Goal: Find specific page/section

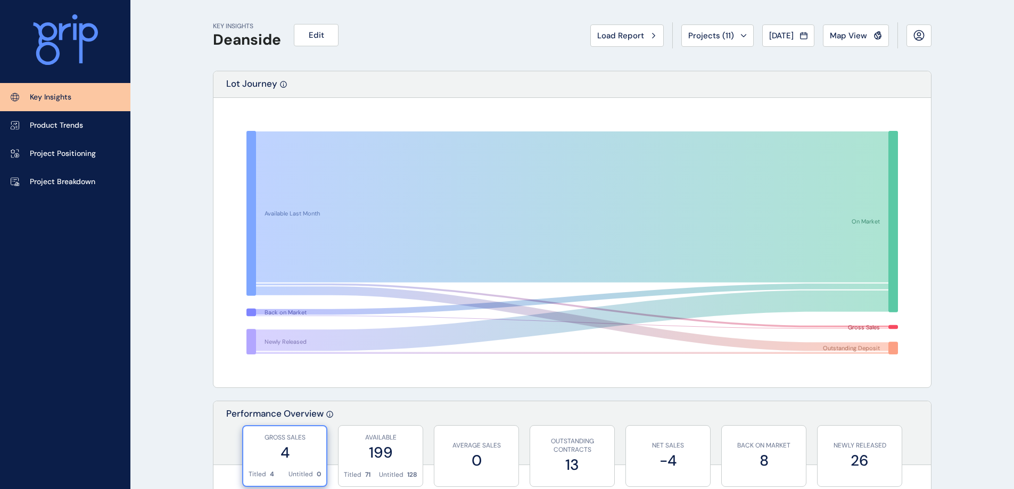
click at [770, 32] on span "[DATE]" at bounding box center [781, 35] width 24 height 11
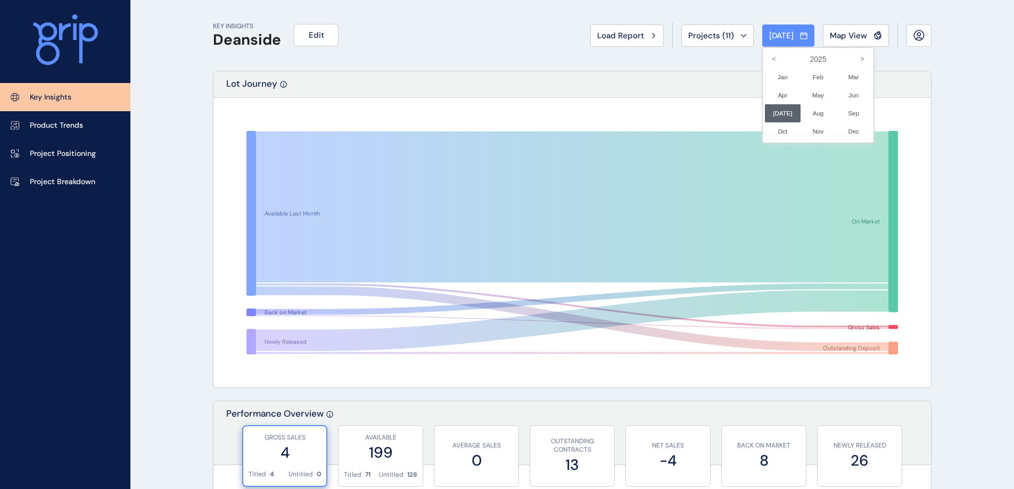
click at [671, 63] on div at bounding box center [507, 244] width 1014 height 489
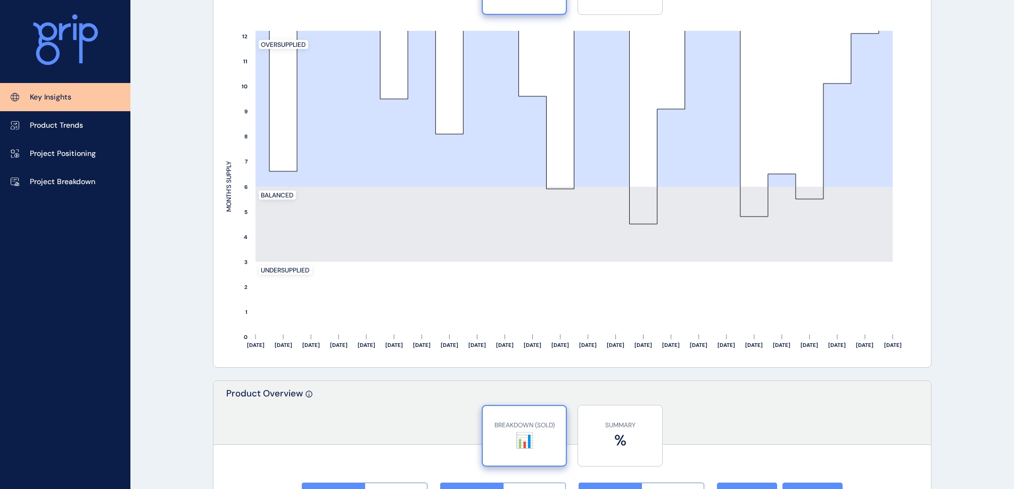
scroll to position [1752, 0]
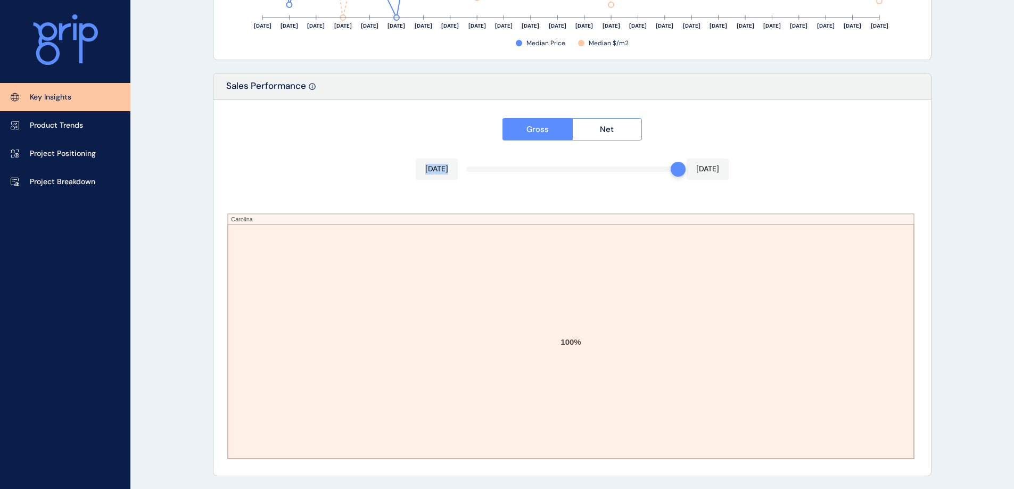
drag, startPoint x: 683, startPoint y: 170, endPoint x: 737, endPoint y: 174, distance: 53.9
click at [737, 174] on div "Gross Net [DATE] [DATE] Carolina 100%" at bounding box center [572, 288] width 718 height 376
click at [356, 127] on div "Gross Net [DATE] [DATE] Carolina 100%" at bounding box center [572, 288] width 718 height 376
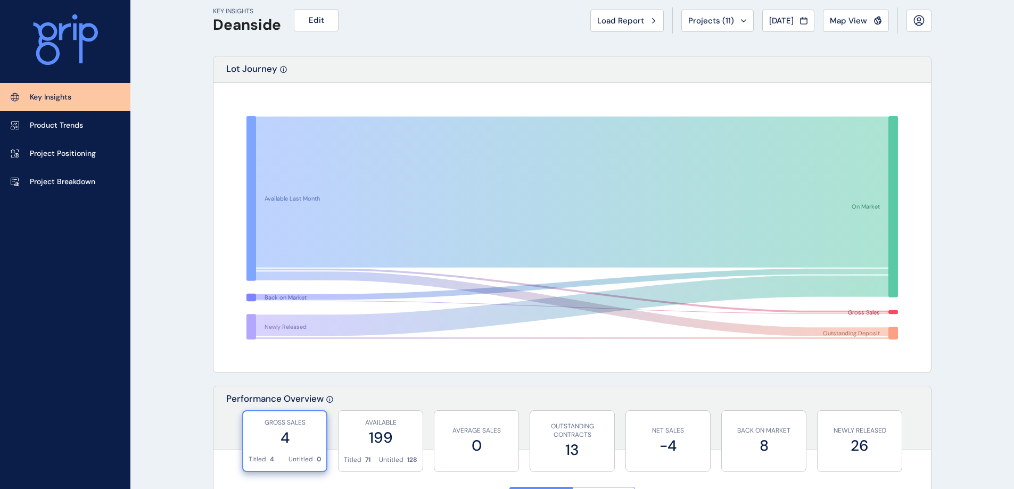
scroll to position [0, 0]
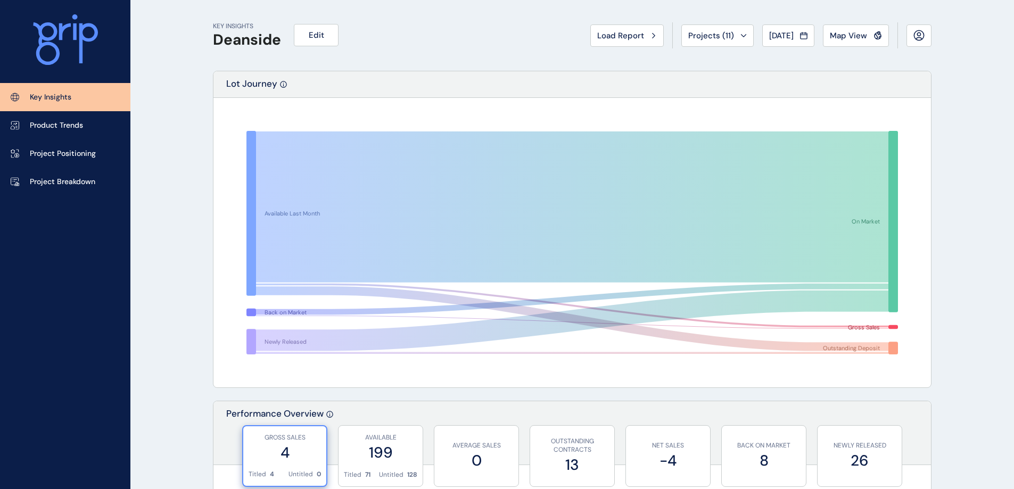
click at [81, 188] on link "Project Breakdown" at bounding box center [65, 182] width 130 height 28
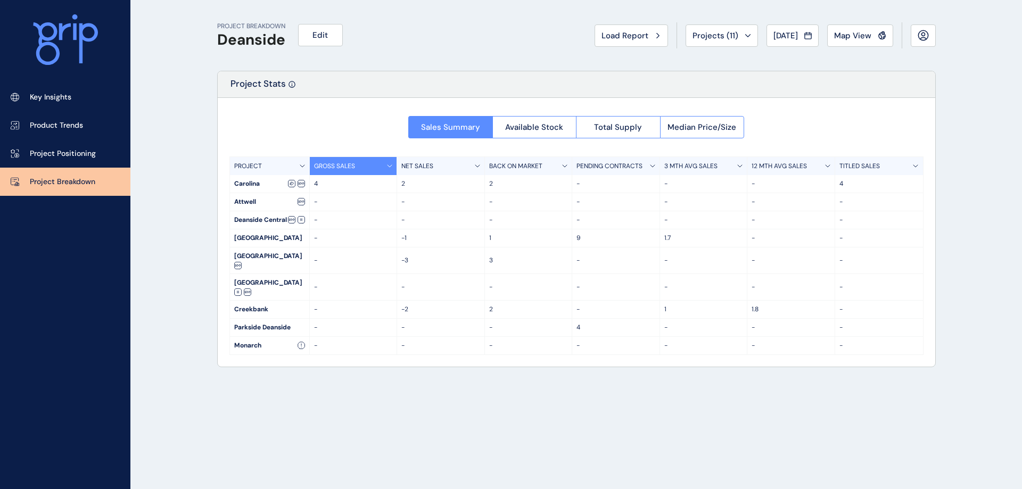
click at [104, 97] on link "Key Insights" at bounding box center [65, 97] width 130 height 28
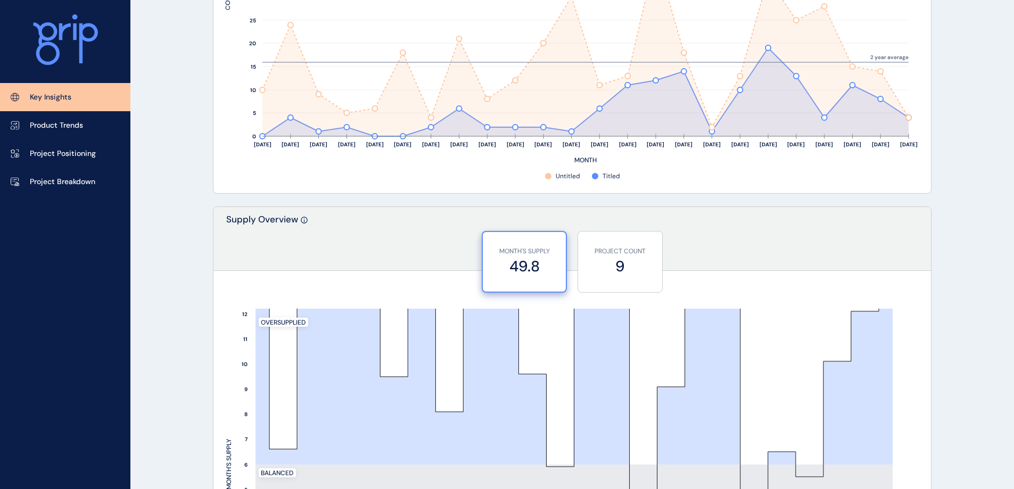
scroll to position [905, 0]
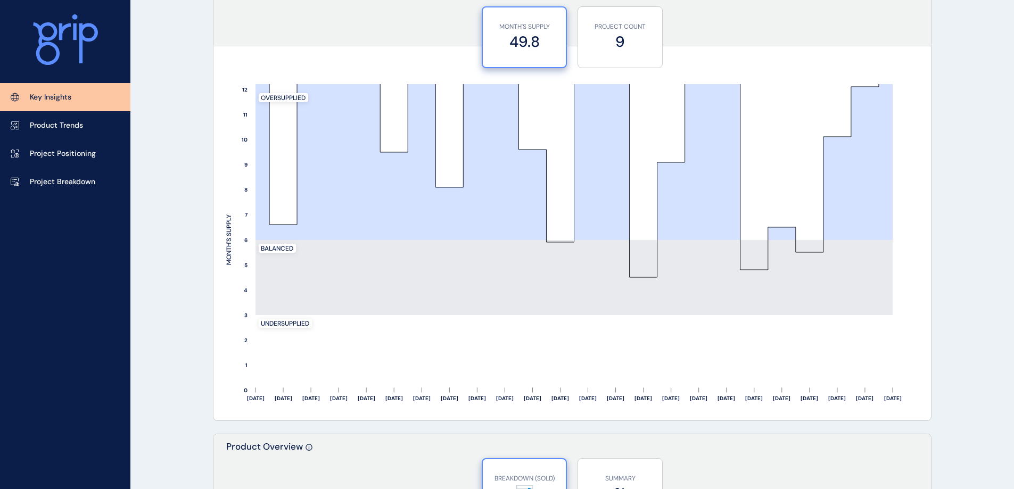
click at [191, 292] on div "KEY INSIGHTS Deanside Edit Load Report Projects ( 11 ) [DATE] 2025 < > Jan No r…" at bounding box center [507, 215] width 1014 height 2241
